Goal: Find contact information: Find contact information

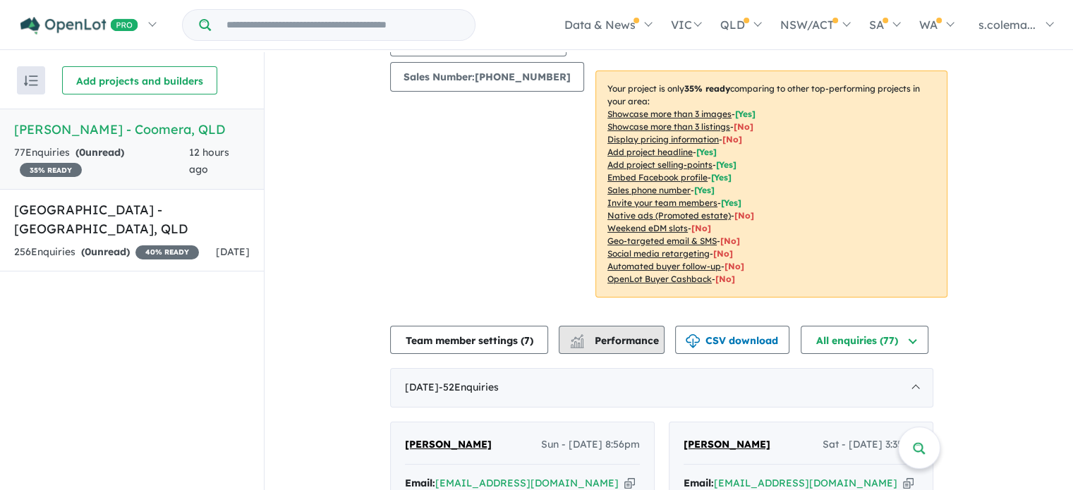
scroll to position [71, 0]
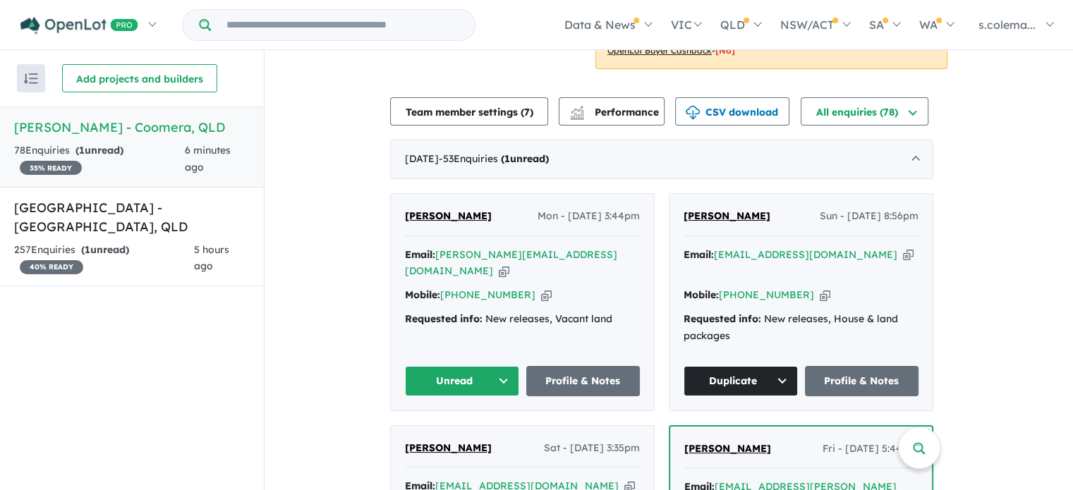
scroll to position [460, 0]
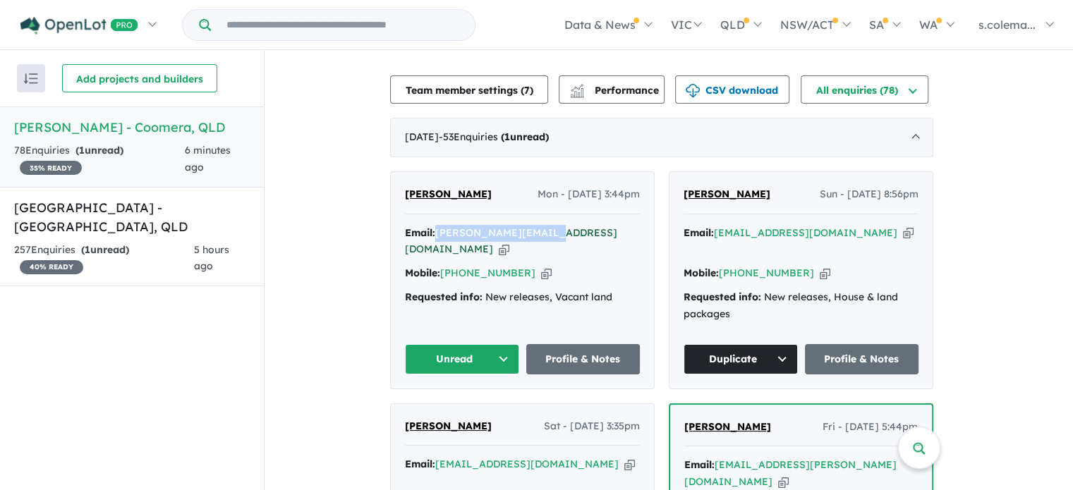
drag, startPoint x: 554, startPoint y: 221, endPoint x: 443, endPoint y: 227, distance: 111.6
click at [443, 227] on div "Email: [PERSON_NAME][EMAIL_ADDRESS][DOMAIN_NAME] Copied!" at bounding box center [522, 242] width 235 height 34
copy a%20Novella%20Waters%20-%20Coomera"] "[PERSON_NAME][EMAIL_ADDRESS][DOMAIN_NAME]"
drag, startPoint x: 481, startPoint y: 181, endPoint x: 402, endPoint y: 185, distance: 79.1
click at [402, 185] on div "[PERSON_NAME] Mon - [DATE] 3:44pm Email: [PERSON_NAME][EMAIL_ADDRESS][DOMAIN_NA…" at bounding box center [522, 280] width 263 height 217
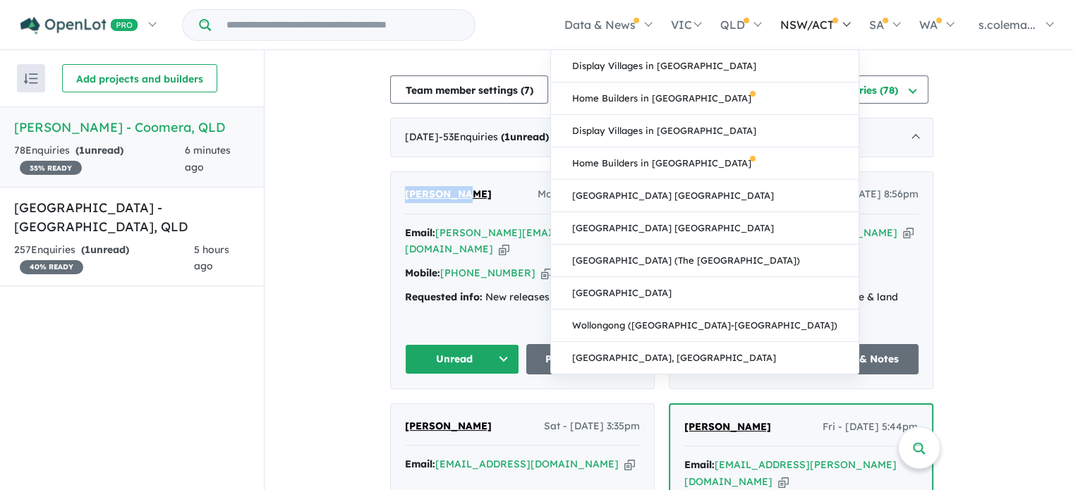
copy span "[PERSON_NAME]"
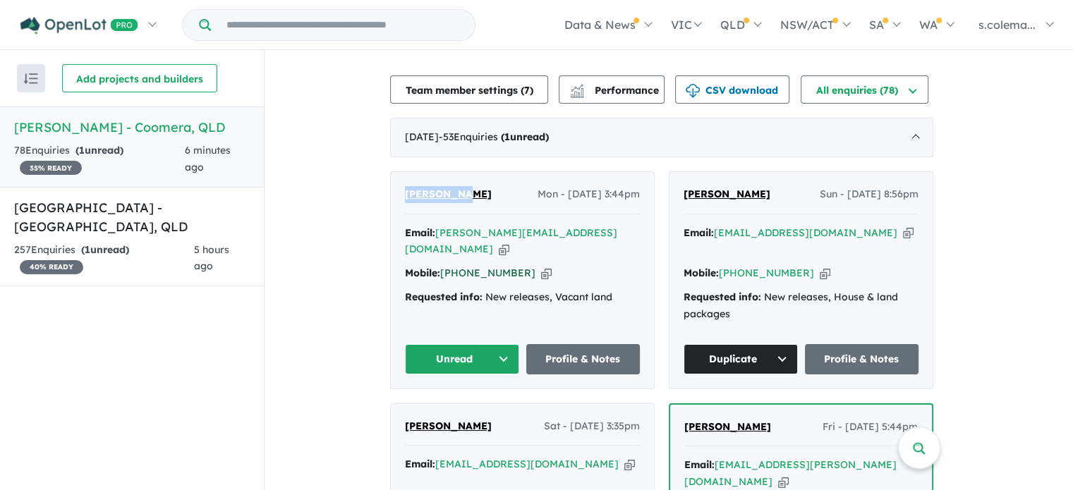
drag, startPoint x: 503, startPoint y: 248, endPoint x: 467, endPoint y: 248, distance: 36.0
click at [467, 265] on div "Mobile: [PHONE_NUMBER] Copied!" at bounding box center [522, 273] width 235 height 17
copy link "448 882 778"
click at [499, 344] on button "Unread" at bounding box center [462, 359] width 114 height 30
click at [477, 408] on button "Assigned" at bounding box center [467, 424] width 123 height 32
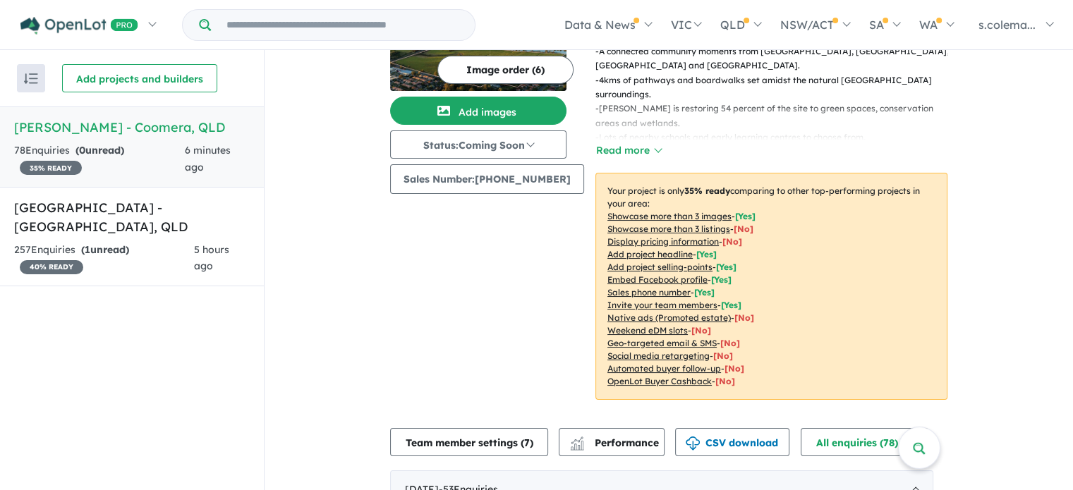
scroll to position [0, 0]
